Goal: Task Accomplishment & Management: Complete application form

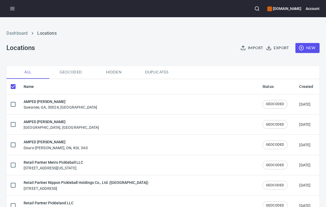
checkbox input "false"
click at [304, 47] on span "New" at bounding box center [308, 48] width 16 height 7
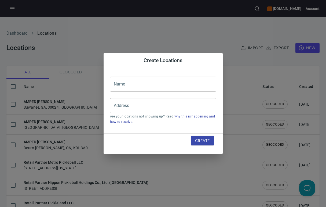
click at [130, 84] on input "text" at bounding box center [163, 84] width 106 height 15
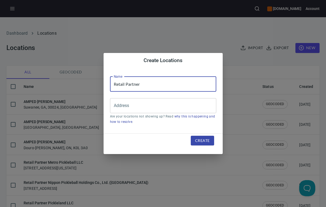
paste input "[PERSON_NAME]"
drag, startPoint x: 141, startPoint y: 84, endPoint x: 175, endPoint y: 87, distance: 33.7
click at [175, 87] on input "Retail Partner [PERSON_NAME]" at bounding box center [163, 84] width 106 height 15
paste input "Houston Badminton Center, LLC (d.b.a. [GEOGRAPHIC_DATA])"
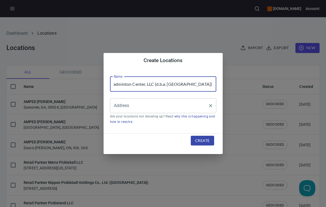
type input "Retail Partner Houston Badminton Center, LLC (d.b.a. [GEOGRAPHIC_DATA])"
click at [136, 105] on input "Address" at bounding box center [160, 106] width 94 height 10
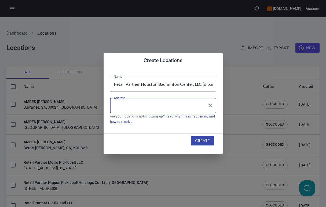
paste input "[STREET_ADDRESS][PERSON_NAME]"
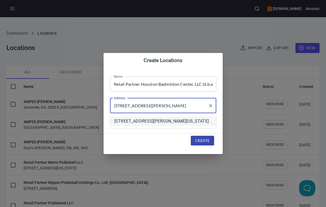
click at [0, 207] on com-1password-button at bounding box center [0, 207] width 0 height 0
click at [166, 124] on li "[STREET_ADDRESS][PERSON_NAME][US_STATE]" at bounding box center [163, 121] width 106 height 10
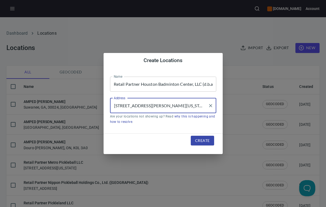
type input "[STREET_ADDRESS][PERSON_NAME][US_STATE]"
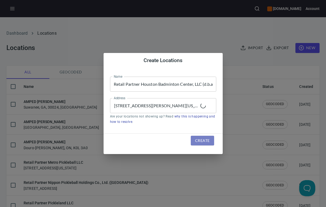
click at [210, 138] on button "Create" at bounding box center [202, 141] width 23 height 10
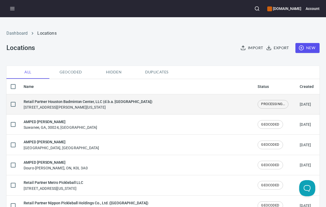
click at [129, 105] on div "Retail Partner Houston Badminton Center, LLC (d.b.a. [GEOGRAPHIC_DATA]) [STREET…" at bounding box center [88, 104] width 129 height 11
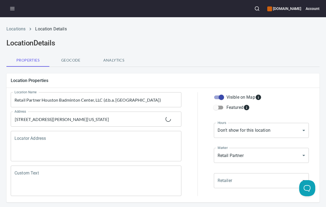
click at [96, 138] on textarea "Locator Address" at bounding box center [96, 146] width 163 height 20
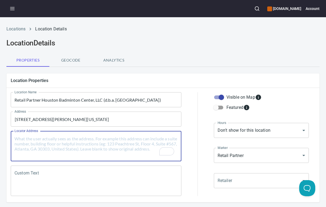
paste textarea "[STREET_ADDRESS][PERSON_NAME][US_STATE]"
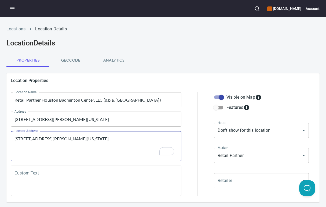
type textarea "[STREET_ADDRESS][PERSON_NAME][US_STATE]"
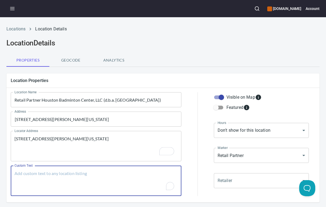
click at [65, 178] on textarea "Custom Text" at bounding box center [96, 181] width 163 height 20
paste textarea "Brands Carried: SelkirkDiadem, [PERSON_NAME] and custom house paddle Return Pol…"
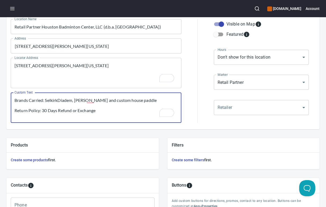
scroll to position [177, 0]
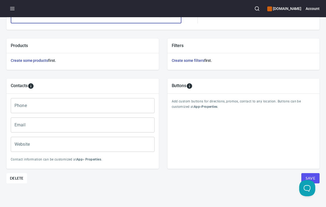
type textarea "Brands Carried: SelkirkDiadem, [PERSON_NAME] and custom house paddle Return Pol…"
click at [41, 104] on input "Phone" at bounding box center [83, 105] width 144 height 15
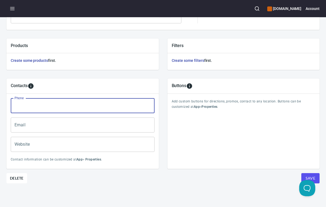
paste input "[PHONE_NUMBER]"
type input "[PHONE_NUMBER]"
click at [53, 119] on input "Email" at bounding box center [83, 124] width 144 height 15
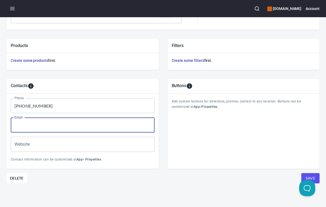
paste input "[EMAIL_ADDRESS][DOMAIN_NAME]"
type input "[EMAIL_ADDRESS][DOMAIN_NAME]"
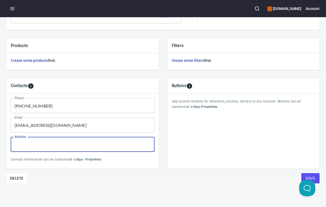
click at [32, 141] on input "Website" at bounding box center [83, 144] width 144 height 15
paste input "[DOMAIN_NAME]"
type input "[DOMAIN_NAME]"
click at [306, 176] on span "Save" at bounding box center [311, 178] width 10 height 7
